Goal: Find specific page/section: Find specific page/section

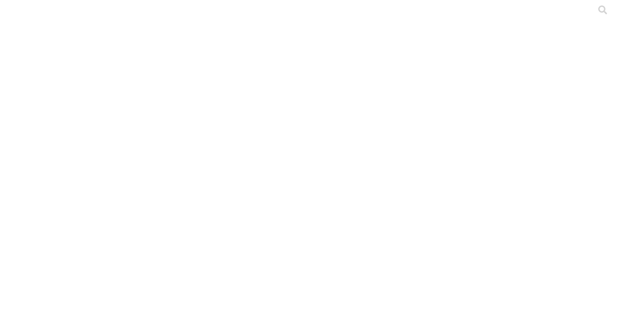
type input "antioqu"
